Goal: Navigation & Orientation: Find specific page/section

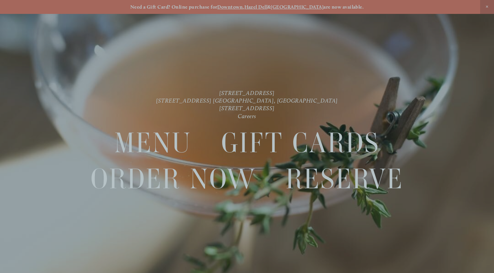
scroll to position [14, 0]
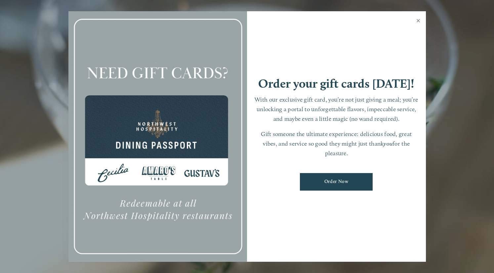
click at [416, 22] on link "Close" at bounding box center [418, 21] width 13 height 19
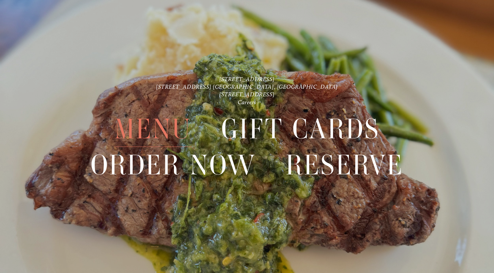
click at [161, 136] on span "Menu" at bounding box center [152, 129] width 77 height 36
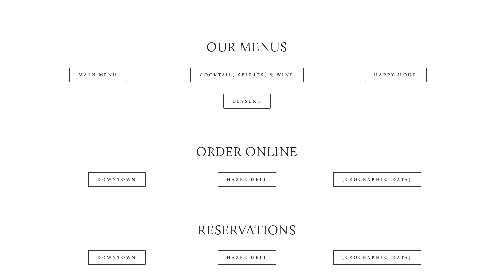
scroll to position [672, 0]
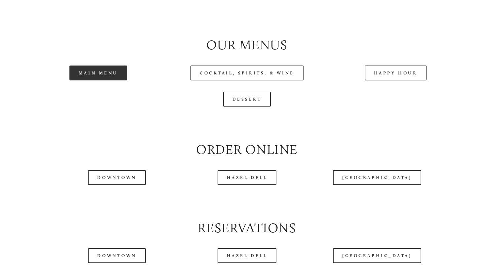
click at [108, 69] on link "Main Menu" at bounding box center [98, 72] width 58 height 15
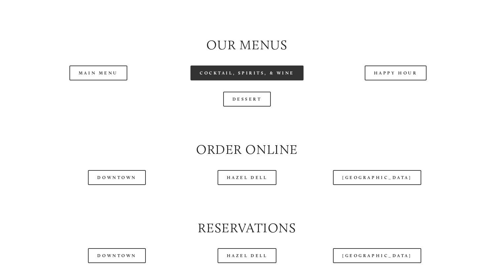
click at [264, 69] on link "Cocktail, Spirits, & Wine" at bounding box center [246, 72] width 113 height 15
